Goal: Find specific fact: Find specific page/section

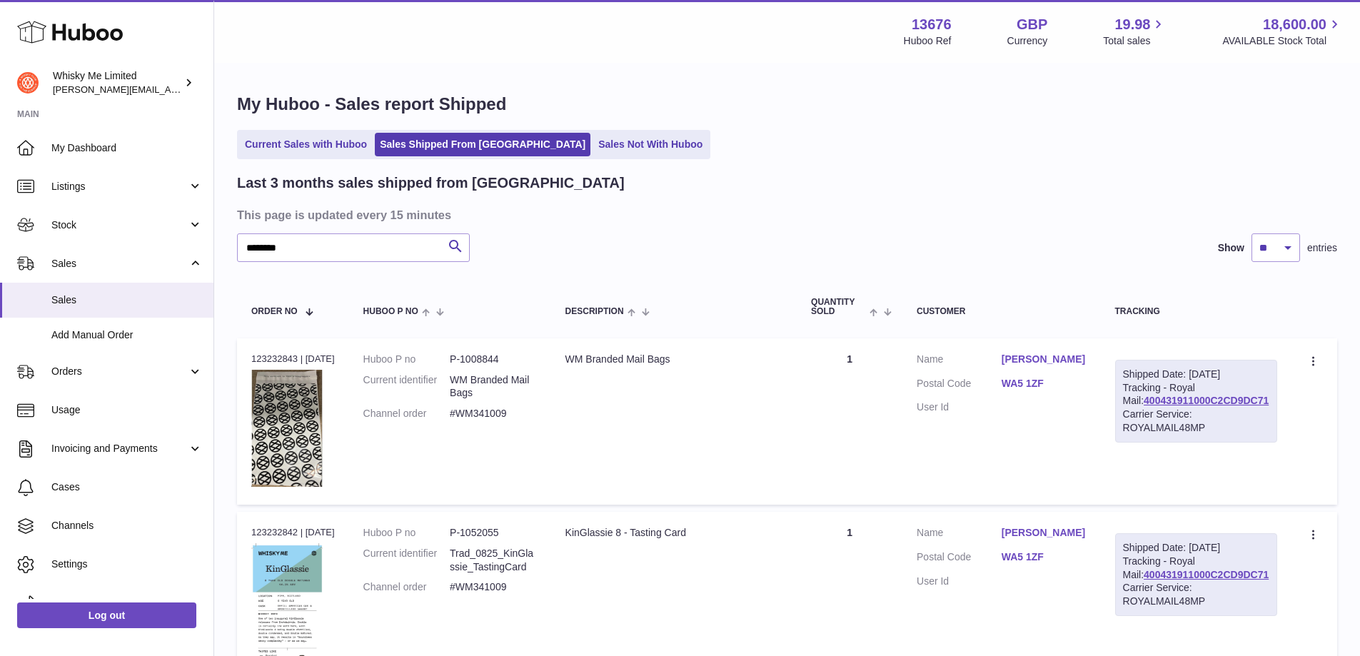
click at [340, 247] on input "********" at bounding box center [353, 248] width 233 height 29
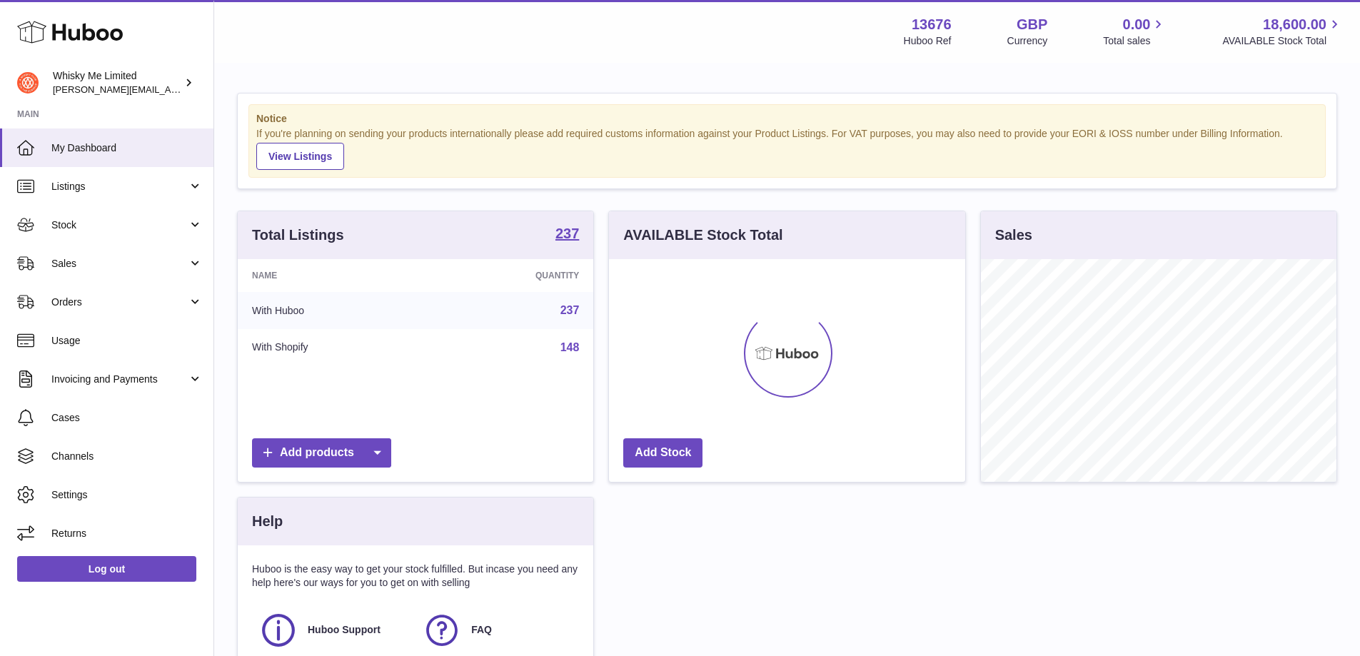
scroll to position [223, 356]
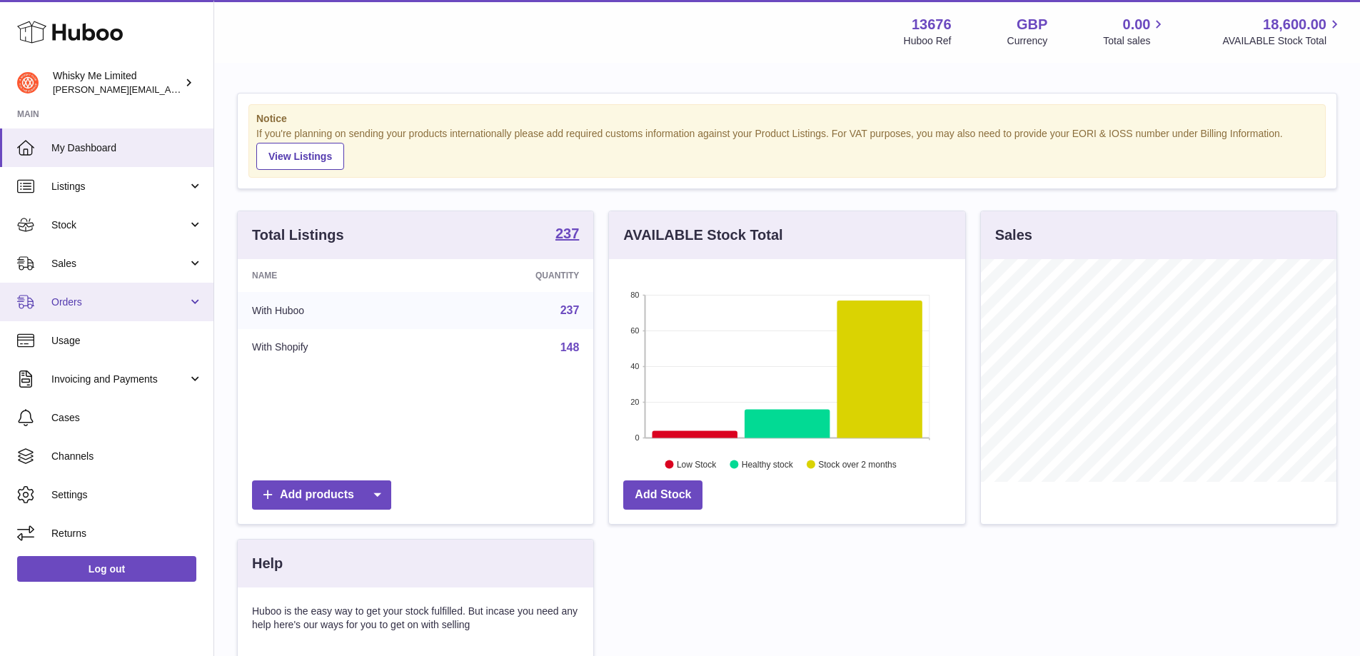
click at [145, 301] on span "Orders" at bounding box center [119, 303] width 136 height 14
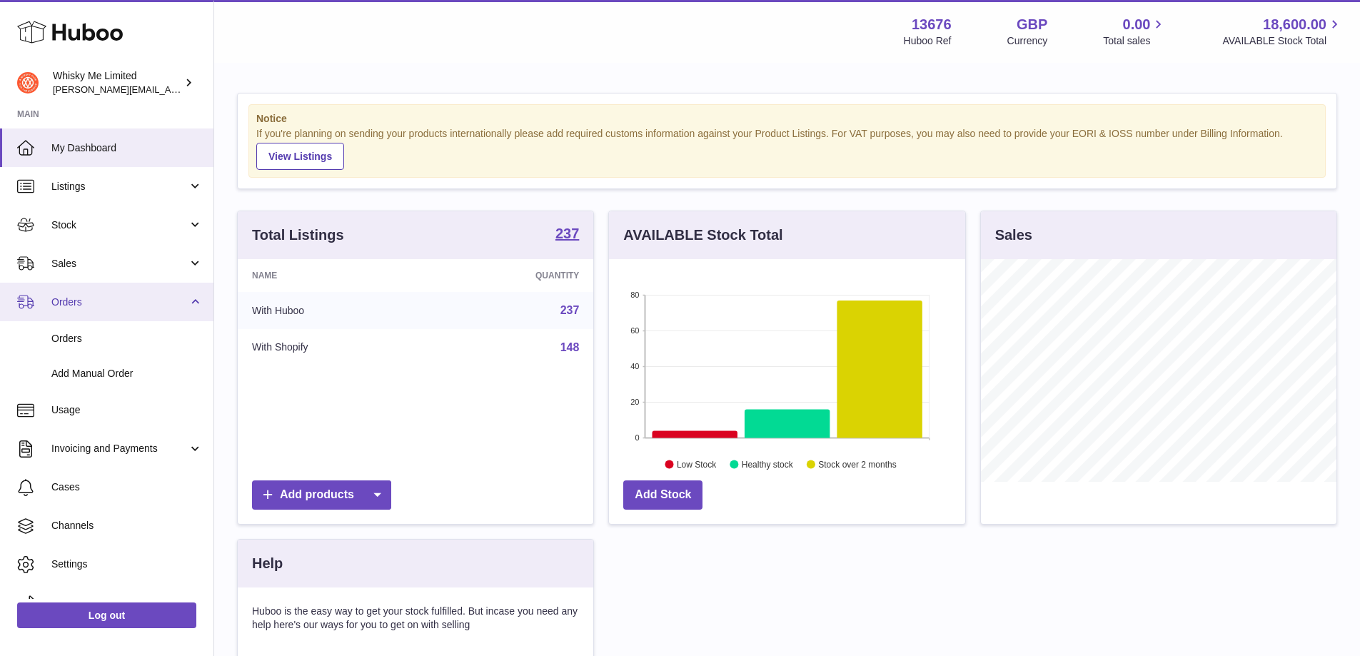
click at [117, 284] on link "Orders" at bounding box center [107, 302] width 214 height 39
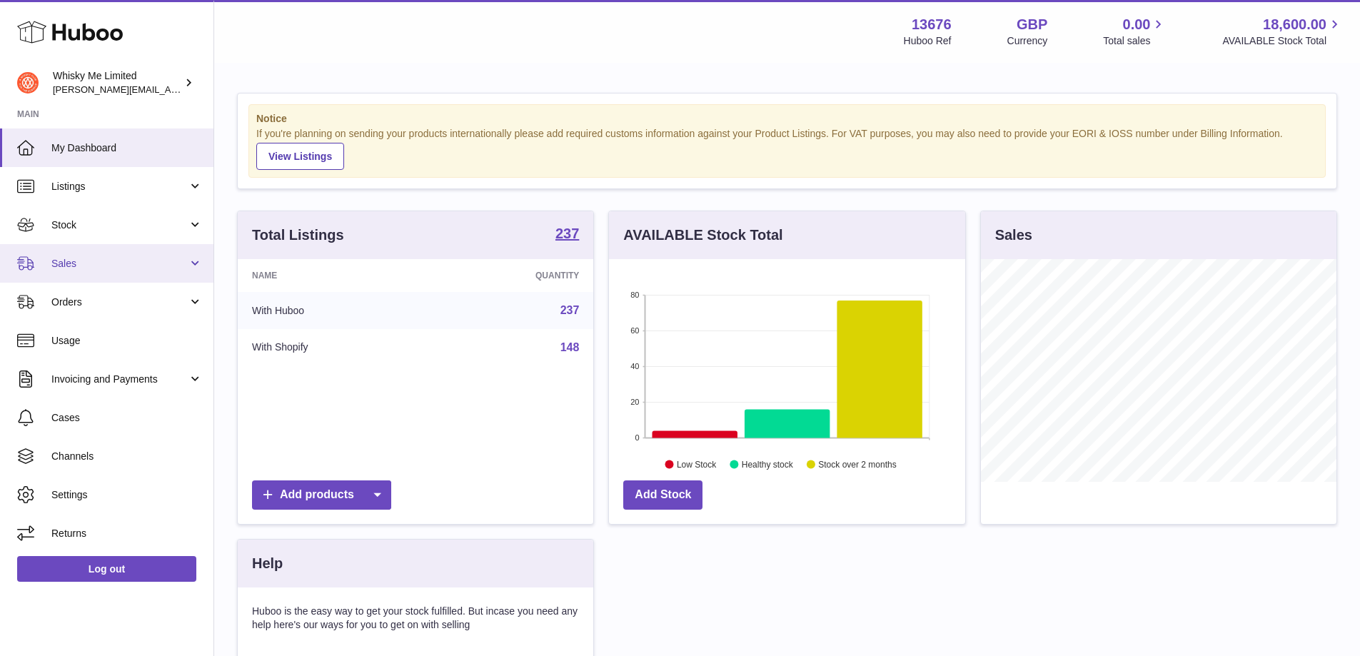
click at [118, 270] on span "Sales" at bounding box center [119, 264] width 136 height 14
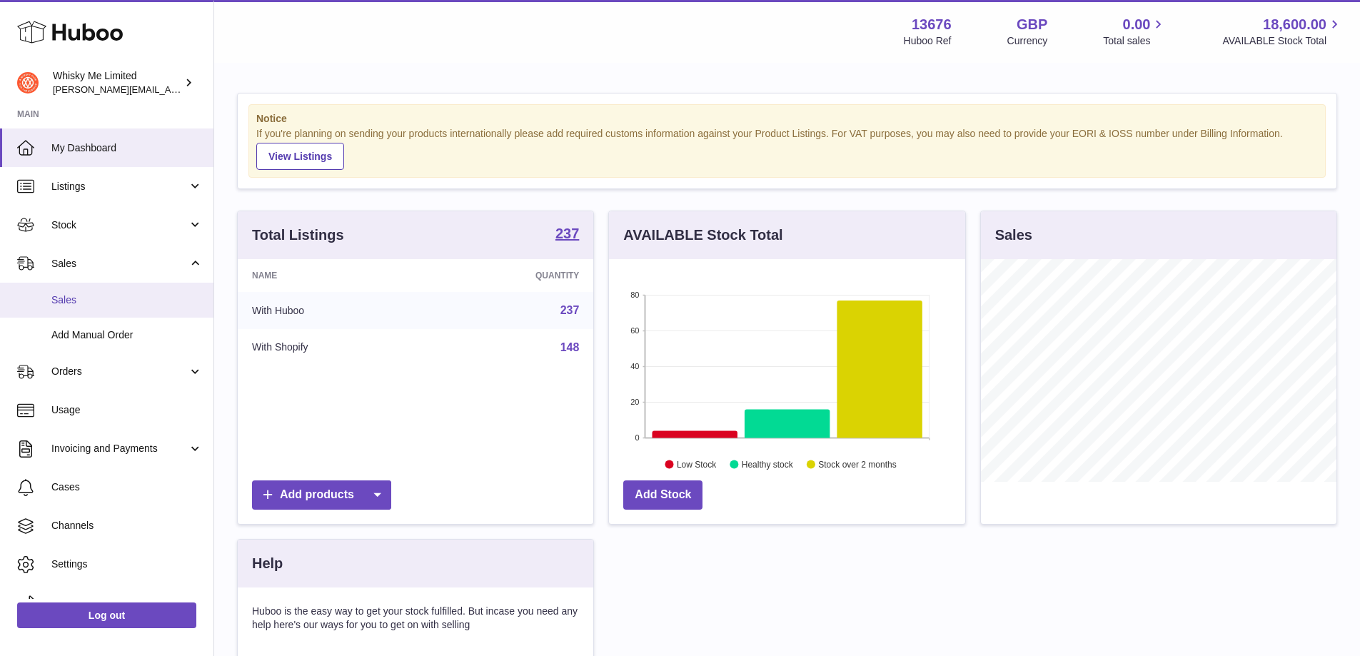
click at [126, 308] on link "Sales" at bounding box center [107, 300] width 214 height 35
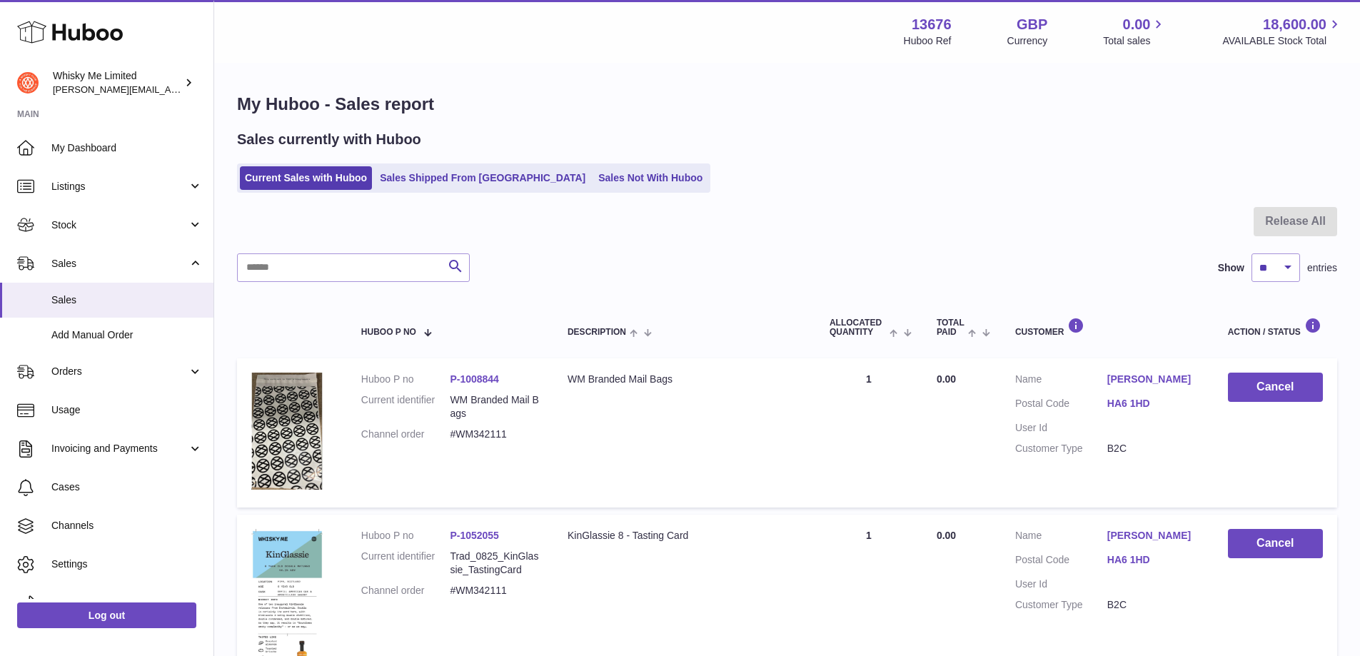
click at [466, 185] on link "Sales Shipped From [GEOGRAPHIC_DATA]" at bounding box center [483, 178] width 216 height 24
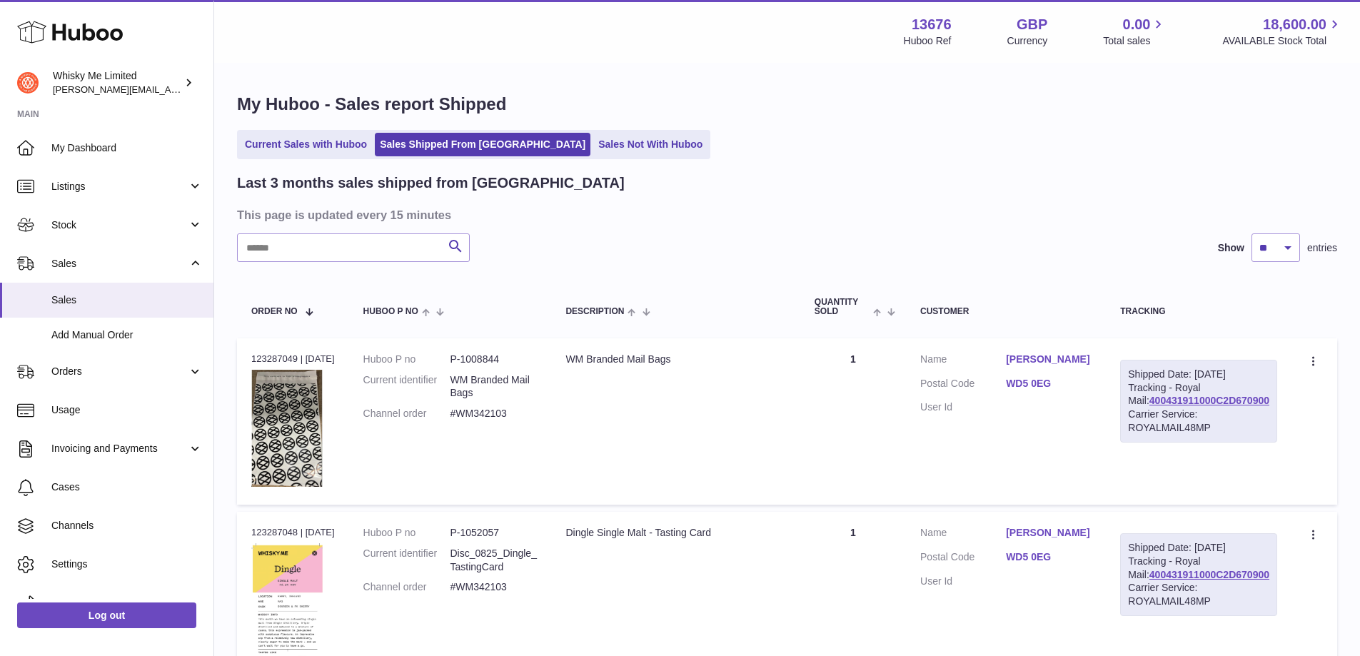
click at [393, 245] on input "text" at bounding box center [353, 248] width 233 height 29
paste input "********"
type input "********"
click at [472, 241] on div "******** Search Show ** ** ** entries" at bounding box center [787, 248] width 1100 height 29
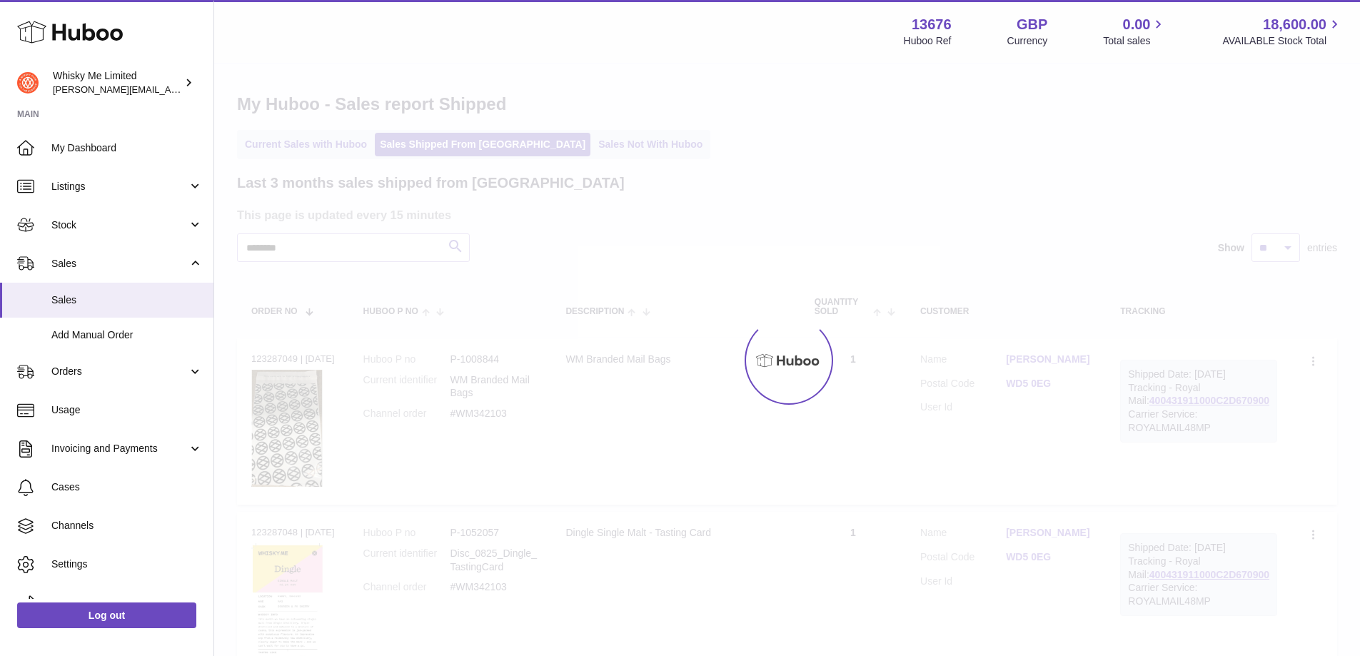
click at [456, 248] on div at bounding box center [787, 360] width 1146 height 592
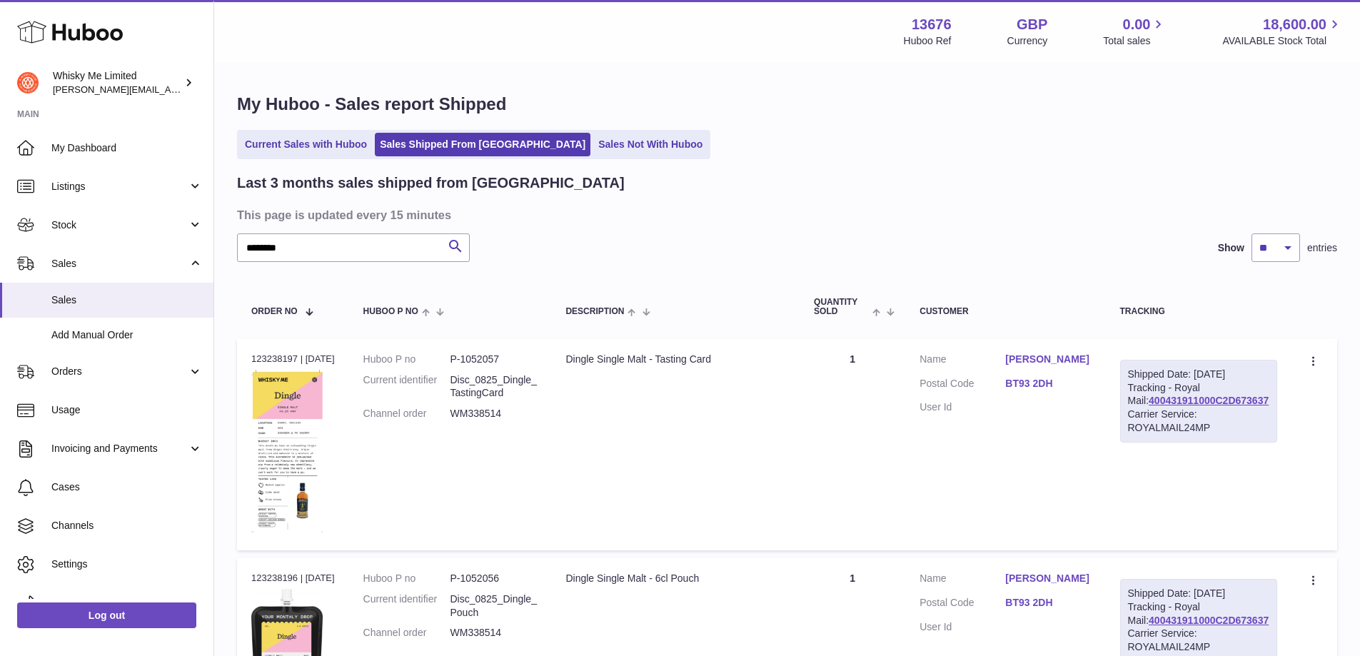
click at [1168, 407] on div "Shipped Date: 22nd Aug 2025 Tracking - Royal Mail: 400431911000C2D673637 Carrie…" at bounding box center [1199, 401] width 158 height 83
drag, startPoint x: 1273, startPoint y: 411, endPoint x: 1135, endPoint y: 412, distance: 137.8
click at [1135, 412] on td "Shipped Date: 22nd Aug 2025 Tracking - Royal Mail: 400431911000C2D673637 Carrie…" at bounding box center [1199, 444] width 186 height 212
copy link "400431911000C2D673637"
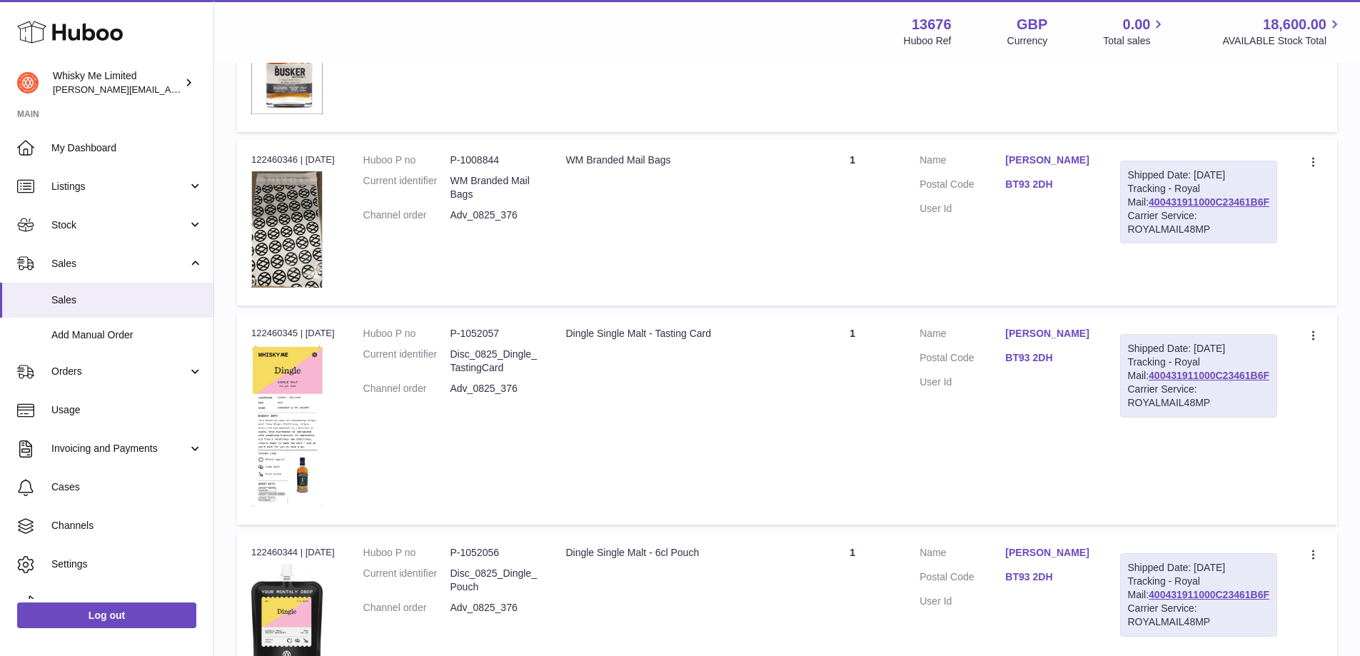
scroll to position [1143, 0]
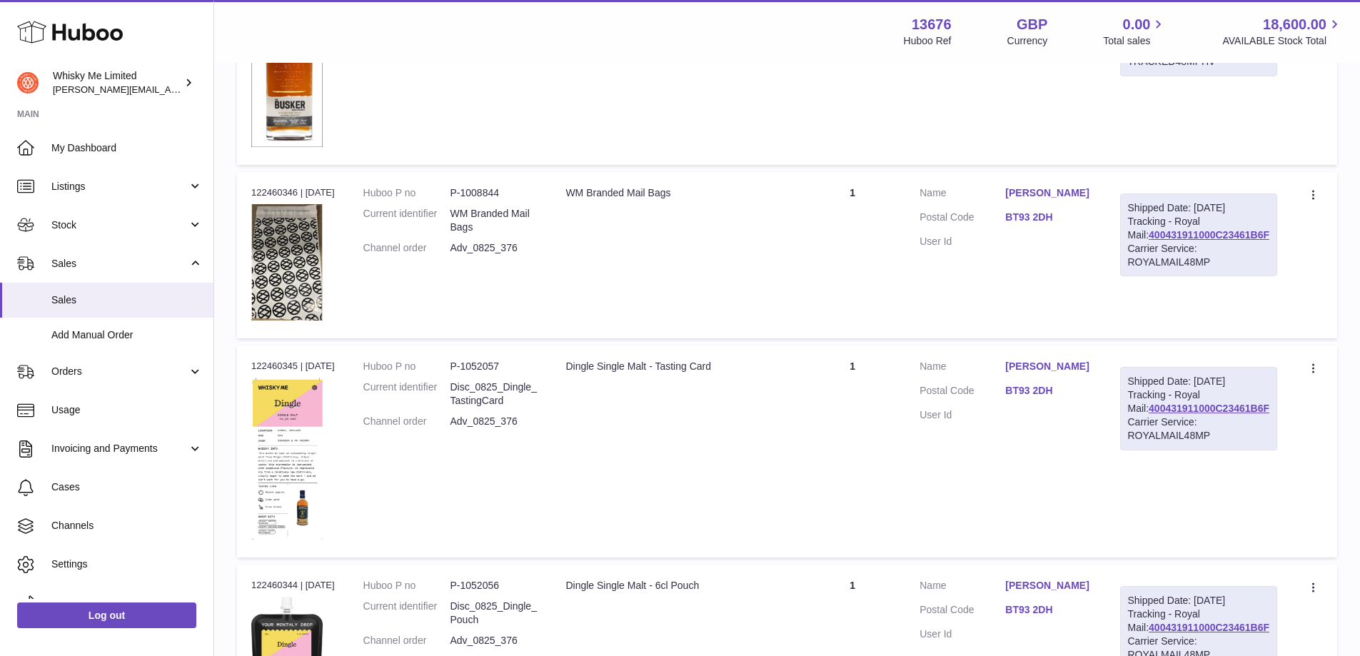
drag, startPoint x: 1273, startPoint y: 420, endPoint x: 1148, endPoint y: 428, distance: 125.9
click at [1148, 428] on div "Shipped Date: 8th Aug 2025 Tracking - Royal Mail: 400431911000C23461B6F Carrier…" at bounding box center [1199, 408] width 158 height 83
copy link "400431911000C23461B6F"
click at [1190, 414] on link "400431911000C23461B6F" at bounding box center [1209, 408] width 121 height 11
